Goal: Check status: Check status

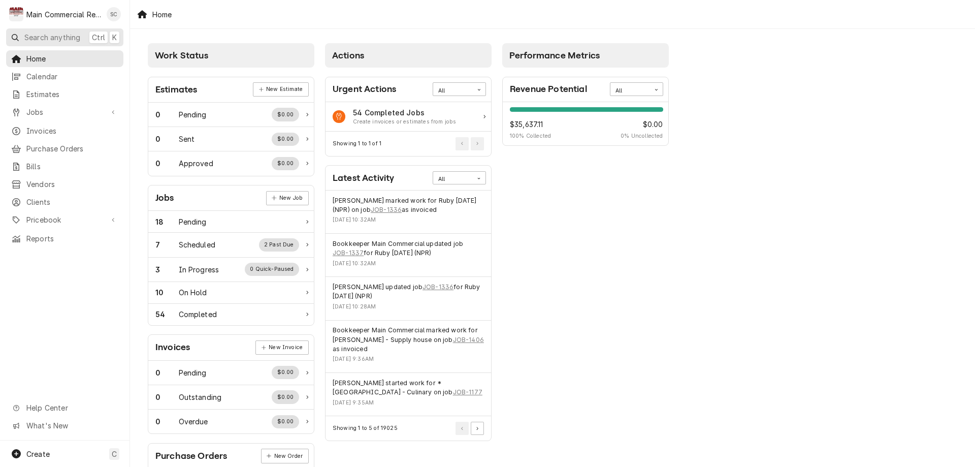
click at [36, 37] on span "Search anything" at bounding box center [52, 37] width 56 height 11
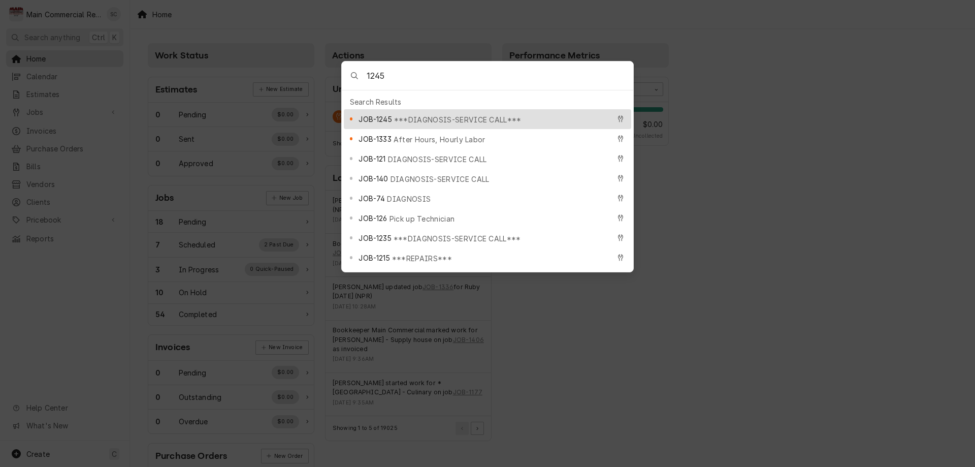
type input "1245"
click at [381, 116] on span "JOB-1245" at bounding box center [374, 119] width 33 height 11
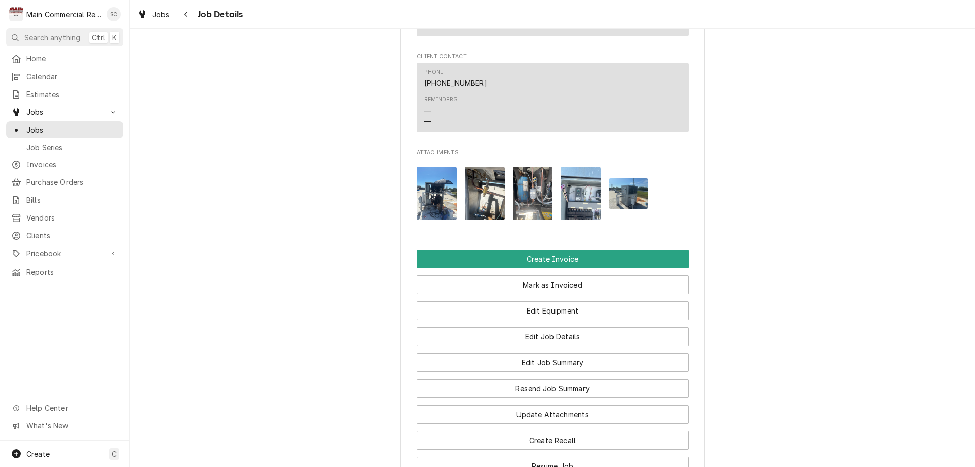
scroll to position [812, 0]
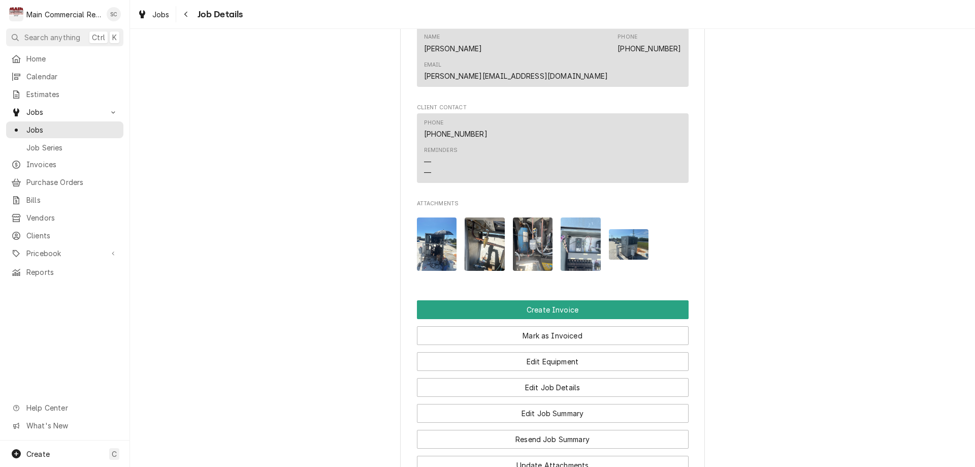
click at [434, 217] on img "Attachments" at bounding box center [437, 243] width 40 height 53
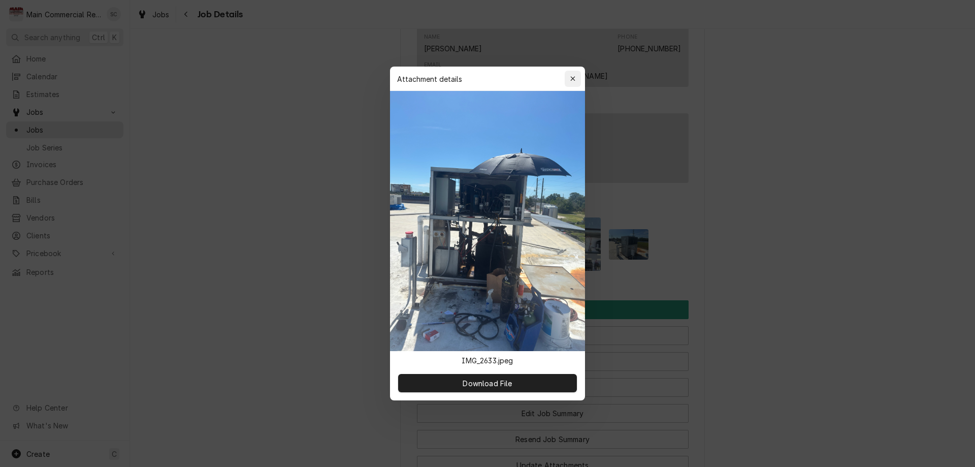
click at [571, 76] on icon "button" at bounding box center [573, 78] width 6 height 7
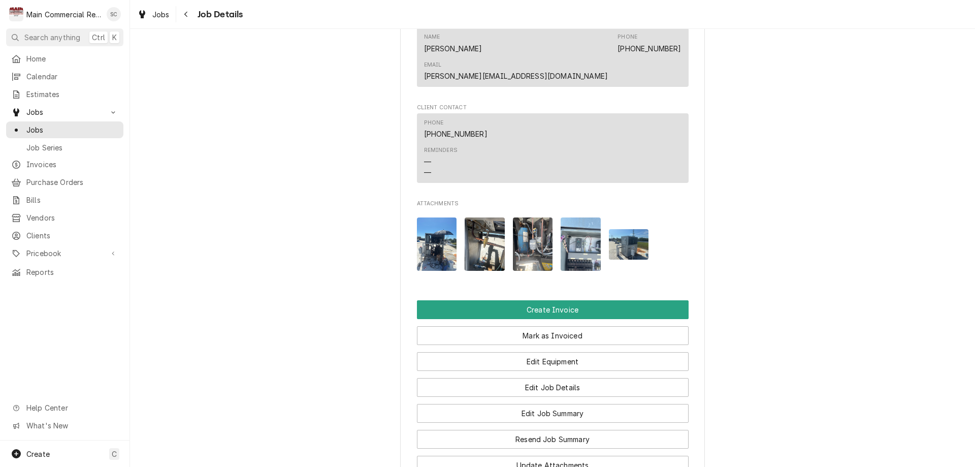
click at [488, 217] on img "Attachments" at bounding box center [485, 243] width 40 height 53
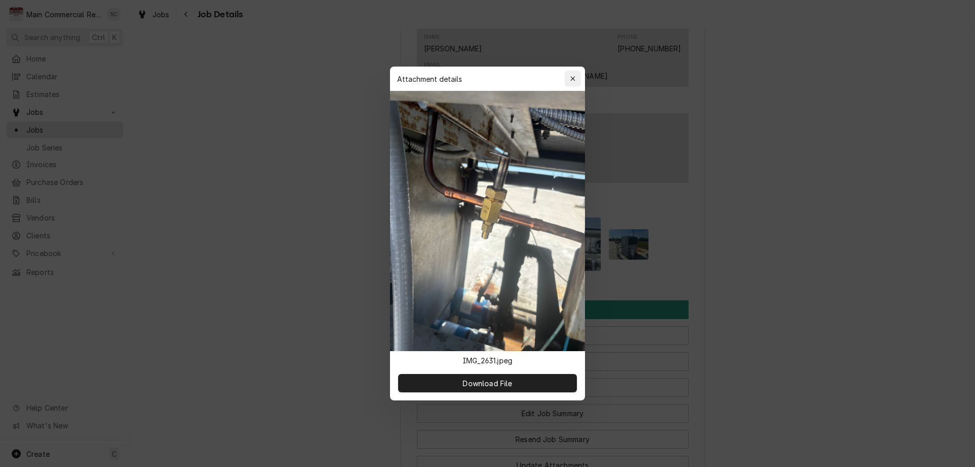
click at [571, 76] on icon "button" at bounding box center [573, 78] width 6 height 7
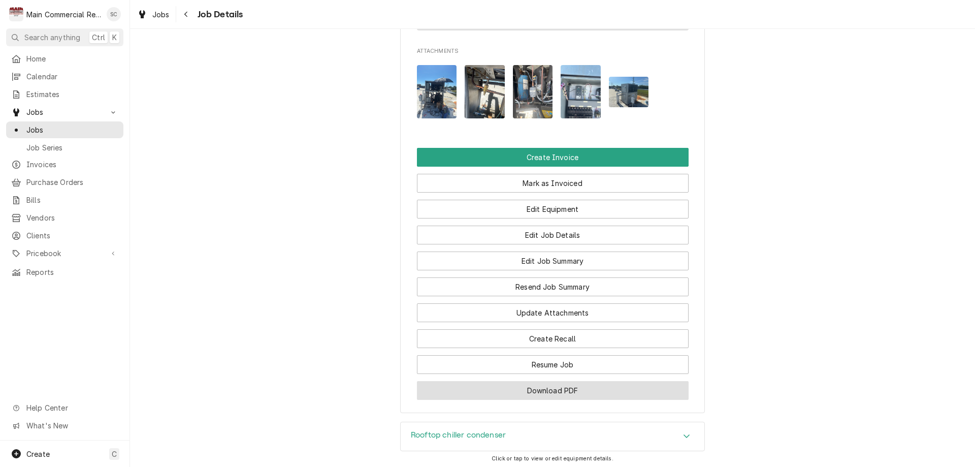
scroll to position [1084, 0]
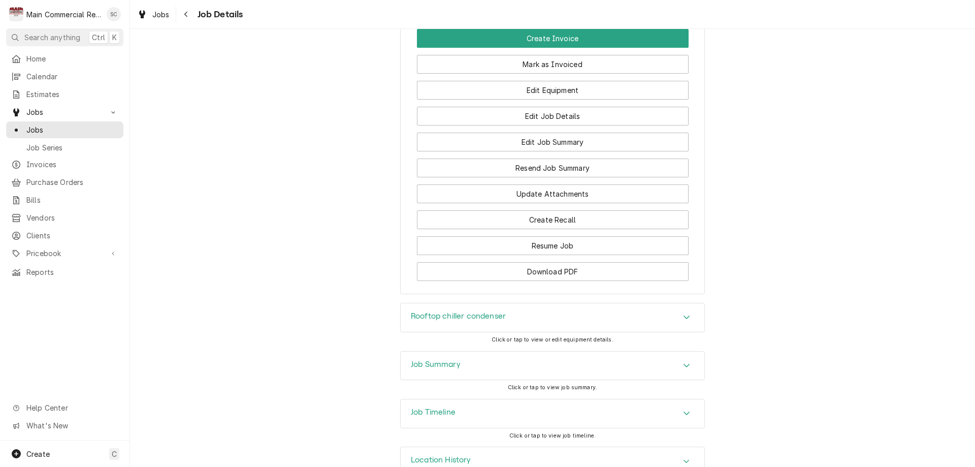
click at [449, 311] on h3 "Rooftop chiller condenser" at bounding box center [458, 316] width 95 height 10
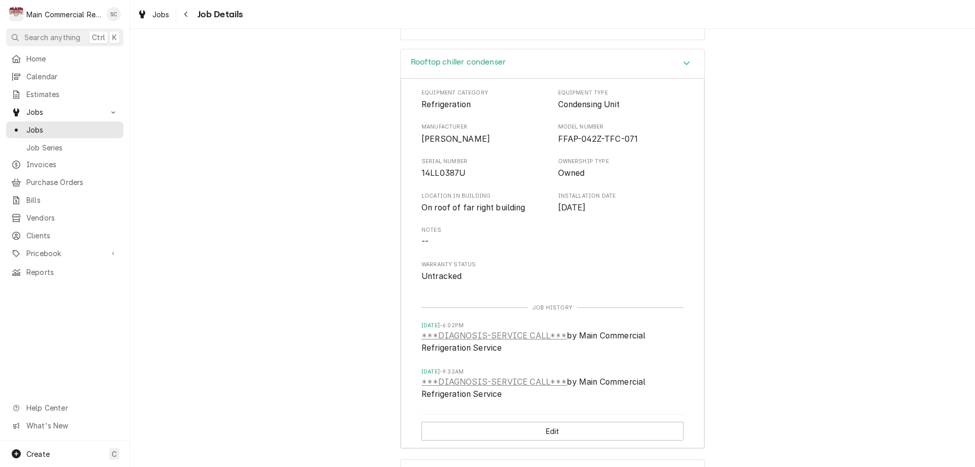
scroll to position [1446, 0]
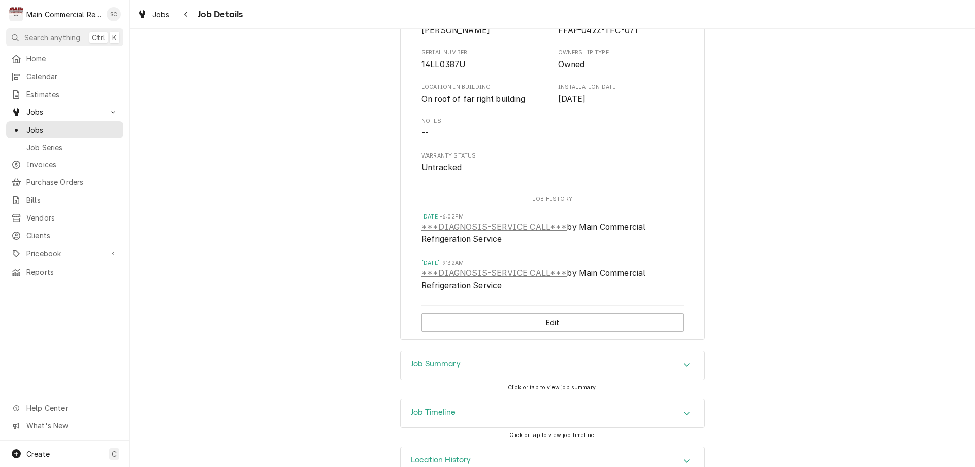
click at [438, 359] on div "Job Summary" at bounding box center [436, 365] width 50 height 12
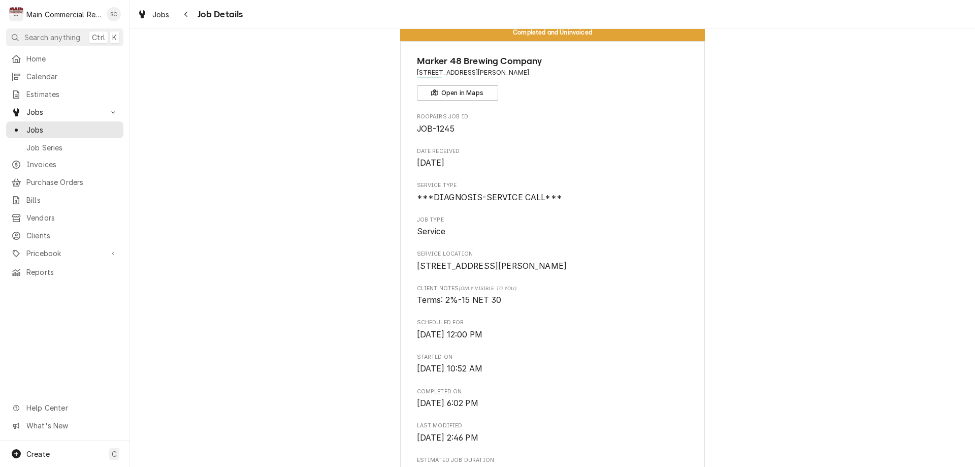
scroll to position [0, 0]
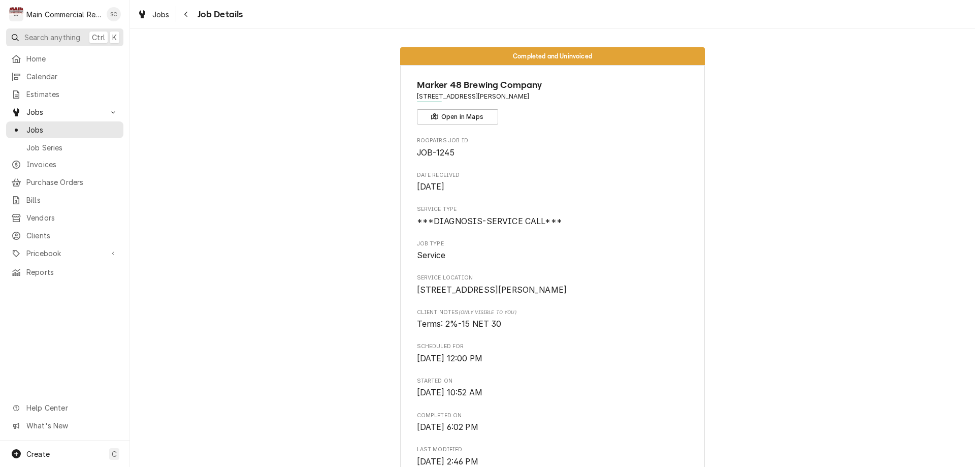
click at [61, 35] on span "Search anything" at bounding box center [52, 37] width 56 height 11
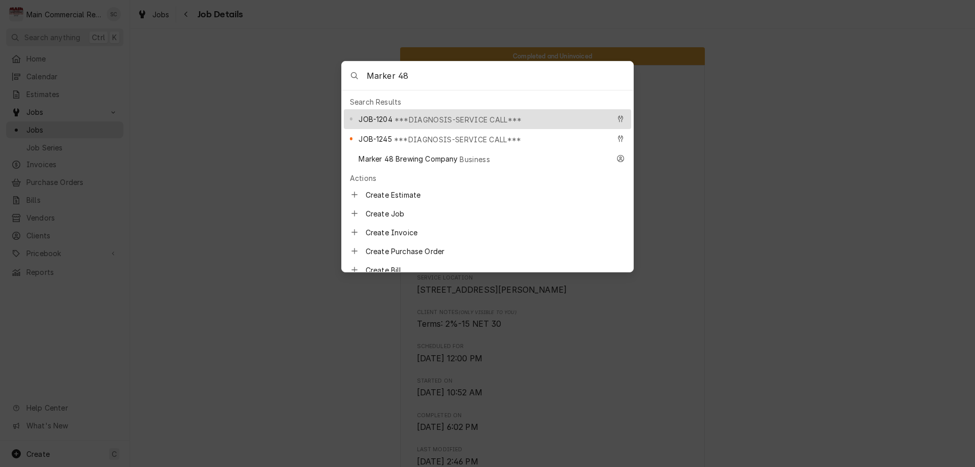
type input "Marker 48"
click at [379, 115] on span "JOB-1204" at bounding box center [375, 119] width 34 height 11
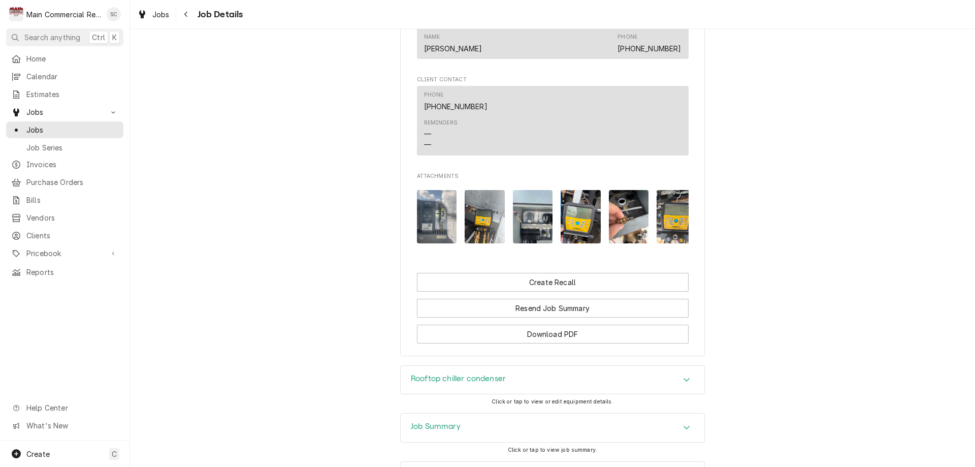
scroll to position [922, 0]
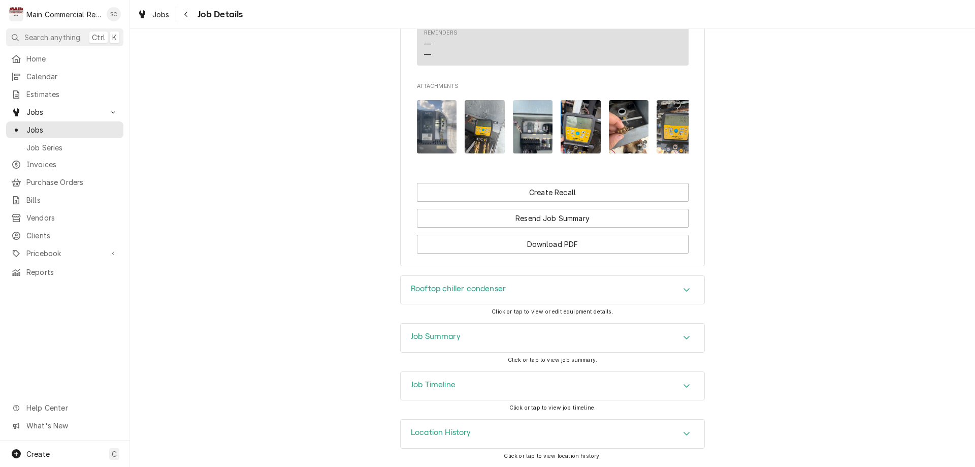
click at [475, 342] on div "Job Summary" at bounding box center [553, 337] width 304 height 28
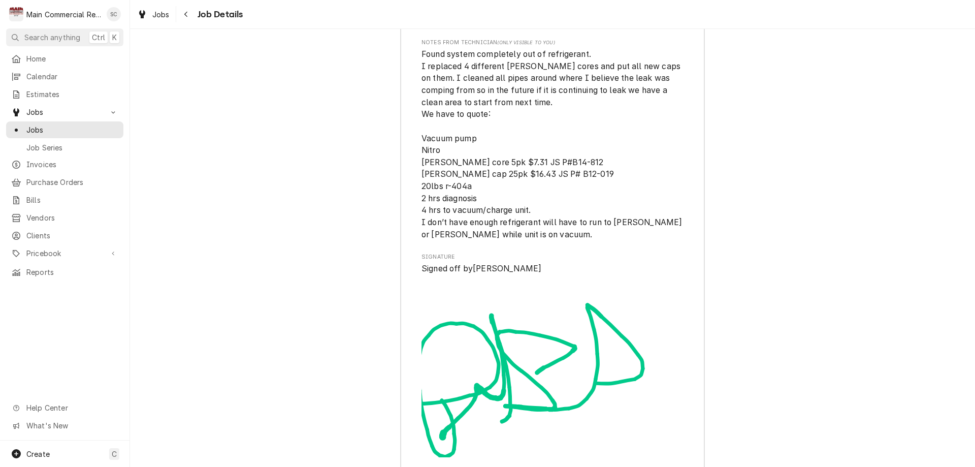
scroll to position [2547, 0]
